Goal: Find contact information: Find contact information

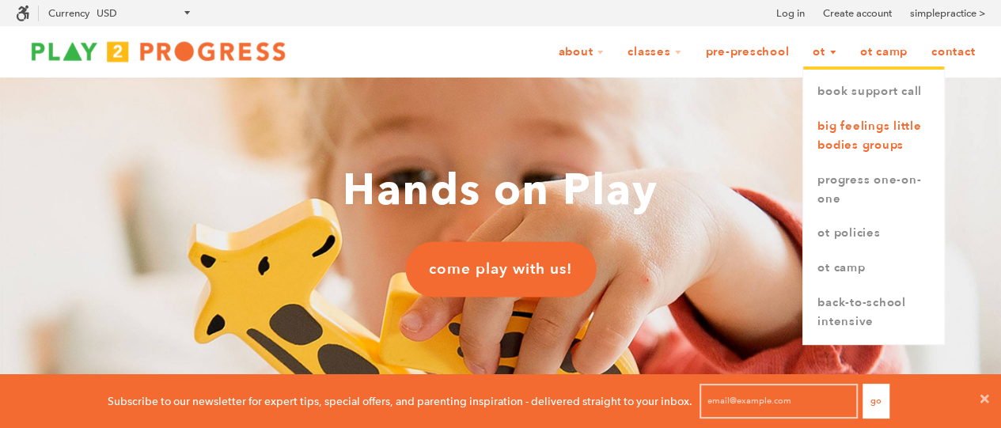
click at [851, 123] on link "Big Feelings Little Bodies Groups" at bounding box center [873, 136] width 141 height 54
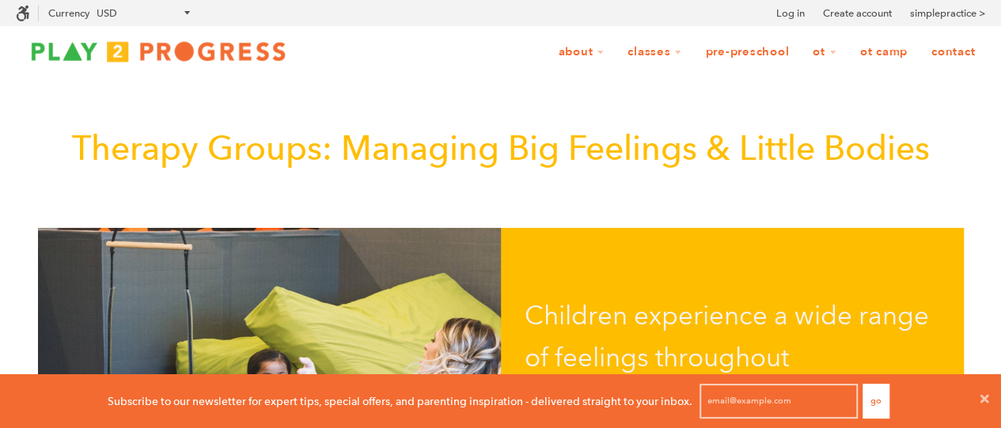
click at [889, 52] on link "OT Camp" at bounding box center [884, 52] width 68 height 30
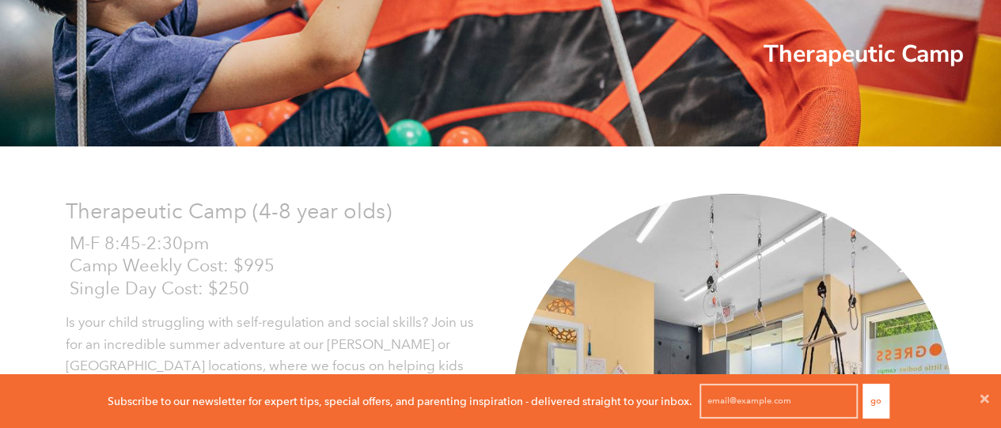
scroll to position [316, 0]
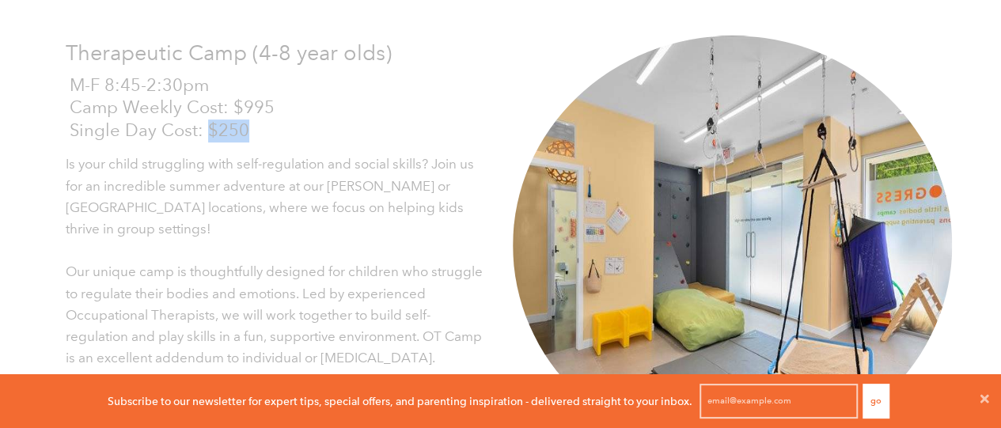
drag, startPoint x: 203, startPoint y: 126, endPoint x: 250, endPoint y: 129, distance: 46.8
click at [250, 129] on p "Single Day Cost: $250" at bounding box center [279, 130] width 419 height 23
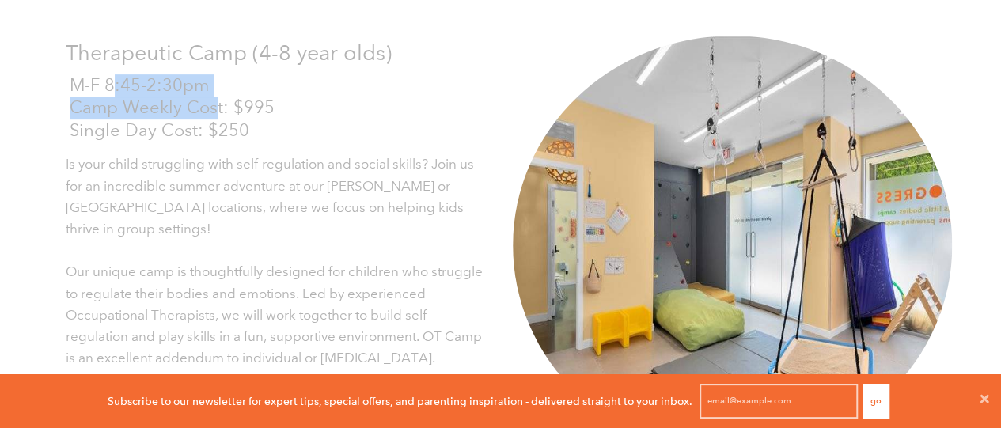
drag, startPoint x: 112, startPoint y: 93, endPoint x: 214, endPoint y: 99, distance: 101.4
click at [214, 99] on div "M-F 8:45-2:30pm Camp Weekly Cost: $995 Single Day Cost: $250" at bounding box center [279, 108] width 419 height 68
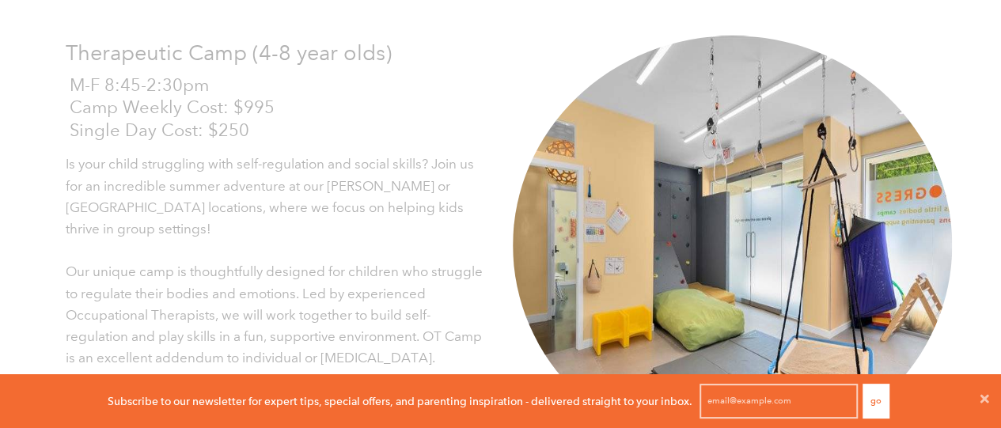
click at [258, 263] on span "Our unique camp is thoughtfully designed for children who struggle to regulate …" at bounding box center [274, 314] width 417 height 103
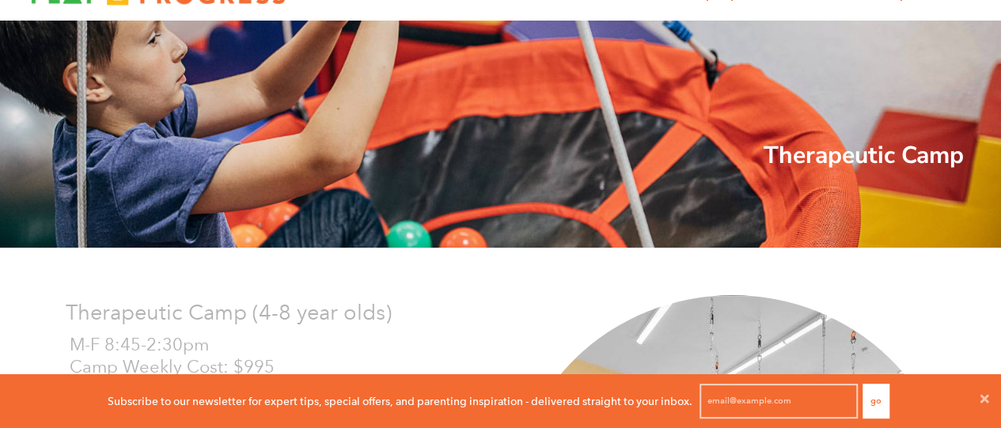
scroll to position [0, 0]
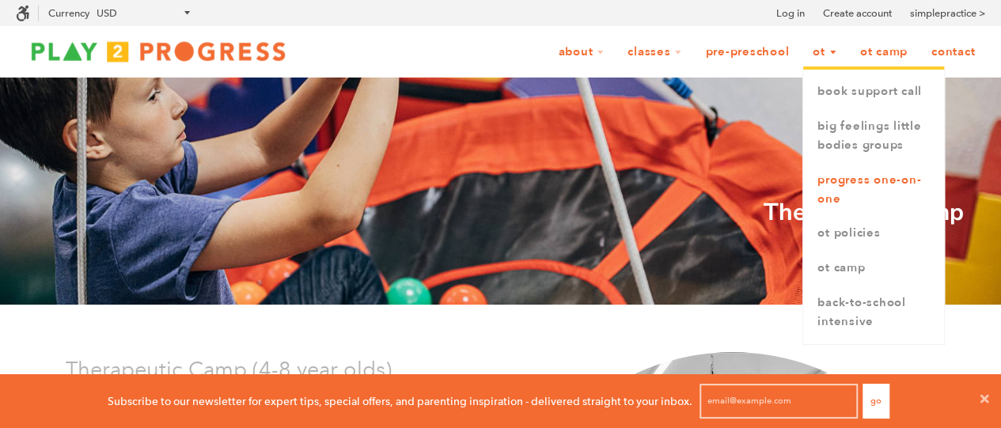
click at [855, 177] on link "Progress One-on-One" at bounding box center [873, 190] width 141 height 54
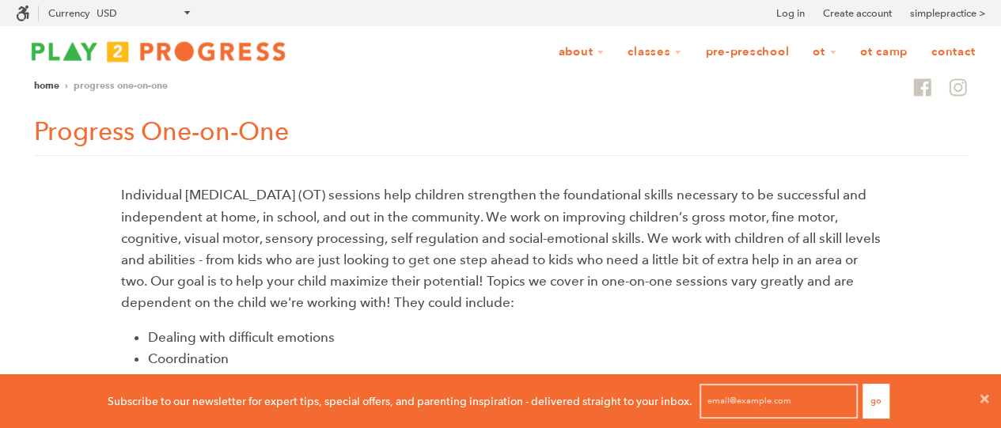
scroll to position [13, 13]
click at [899, 50] on link "OT Camp" at bounding box center [884, 52] width 68 height 30
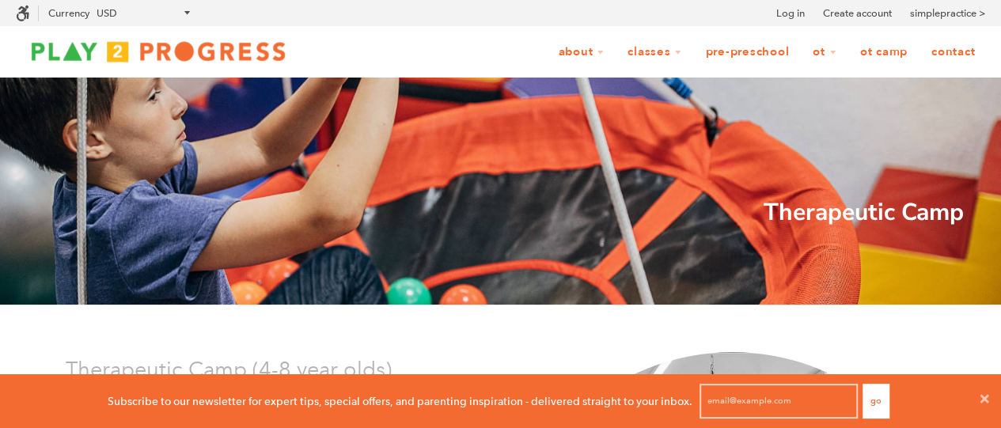
scroll to position [1, 13]
click at [899, 53] on link "OT Camp" at bounding box center [884, 52] width 68 height 30
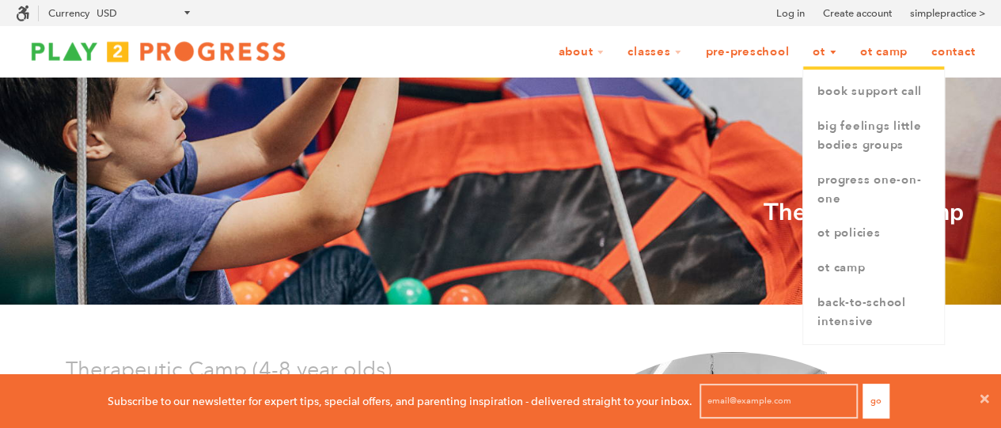
click at [820, 55] on link "OT" at bounding box center [824, 52] width 44 height 30
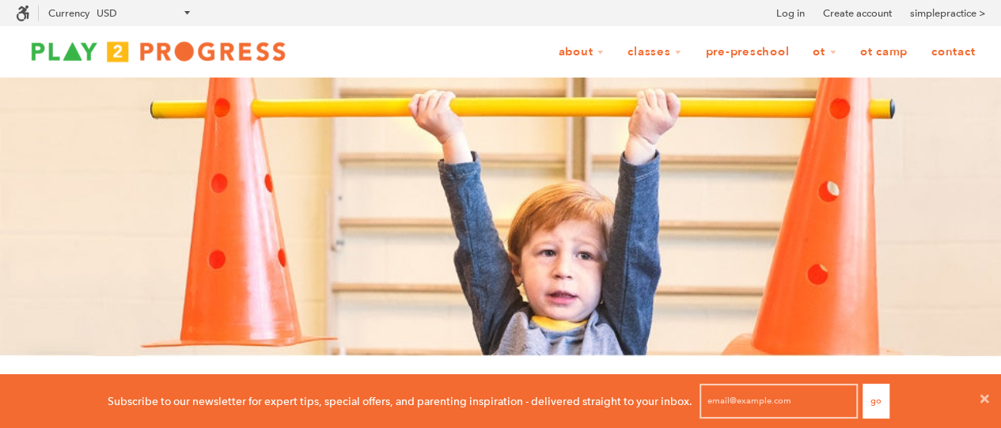
scroll to position [13, 13]
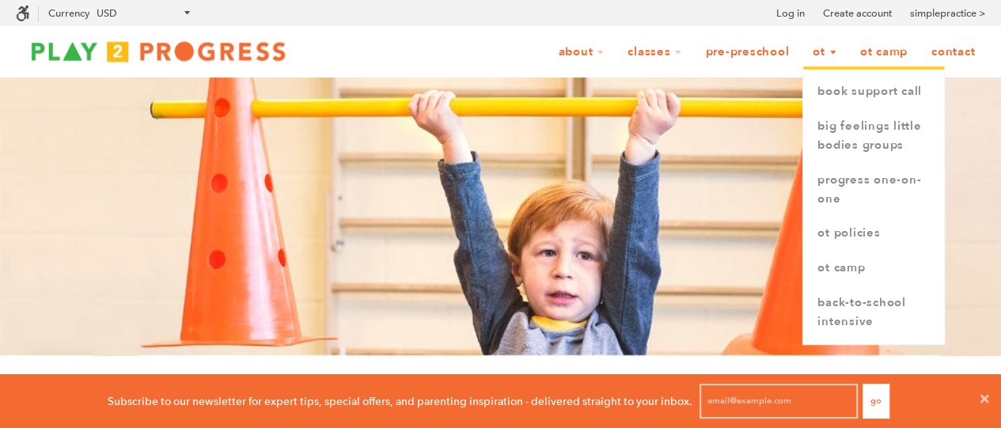
drag, startPoint x: 0, startPoint y: 0, endPoint x: 820, endPoint y: 55, distance: 821.3
click at [820, 55] on link "OT" at bounding box center [824, 52] width 44 height 30
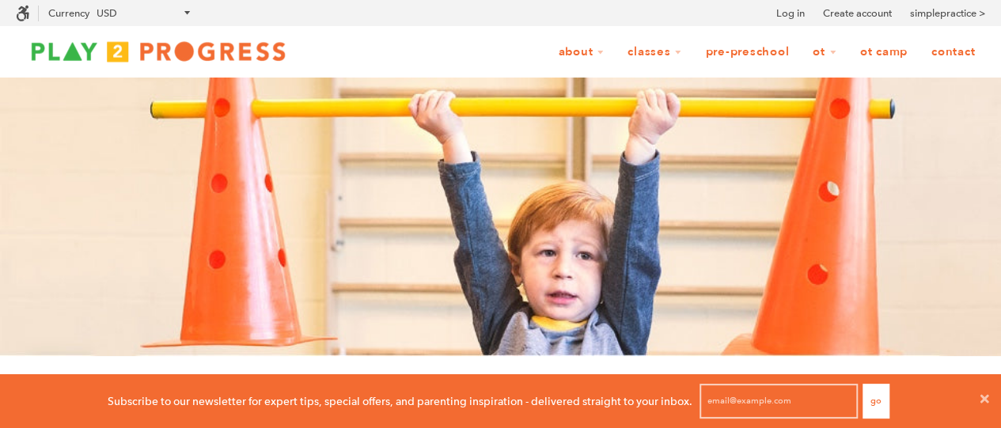
scroll to position [1, 13]
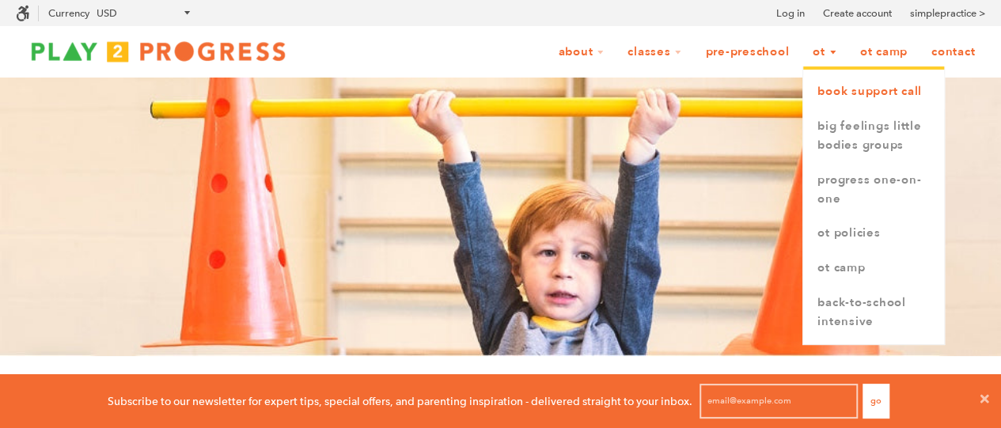
click at [833, 89] on link "book support call" at bounding box center [873, 91] width 141 height 35
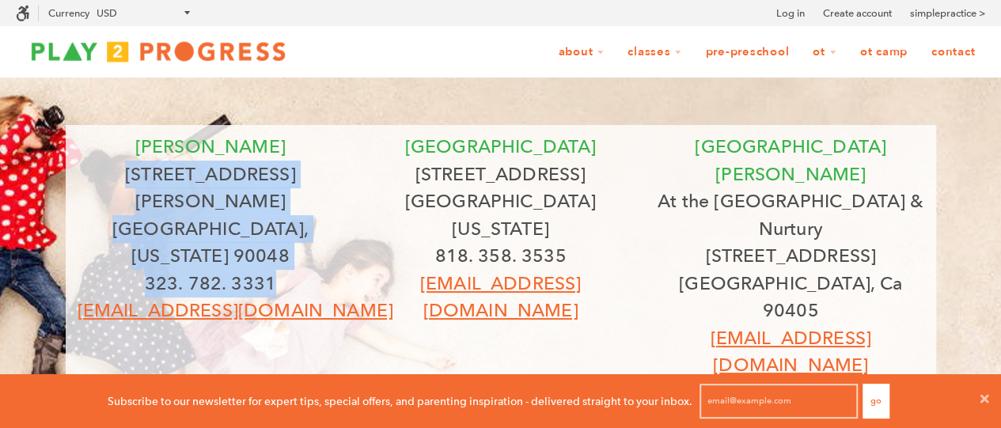
drag, startPoint x: 127, startPoint y: 176, endPoint x: 266, endPoint y: 211, distance: 143.7
click at [332, 235] on div "[PERSON_NAME] [STREET_ADDRESS][PERSON_NAME][US_STATE]. 782. 3331 [EMAIL_ADDRESS…" at bounding box center [211, 228] width 267 height 191
copy div "[STREET_ADDRESS][PERSON_NAME][US_STATE]. 782. 3331"
